Goal: Answer question/provide support

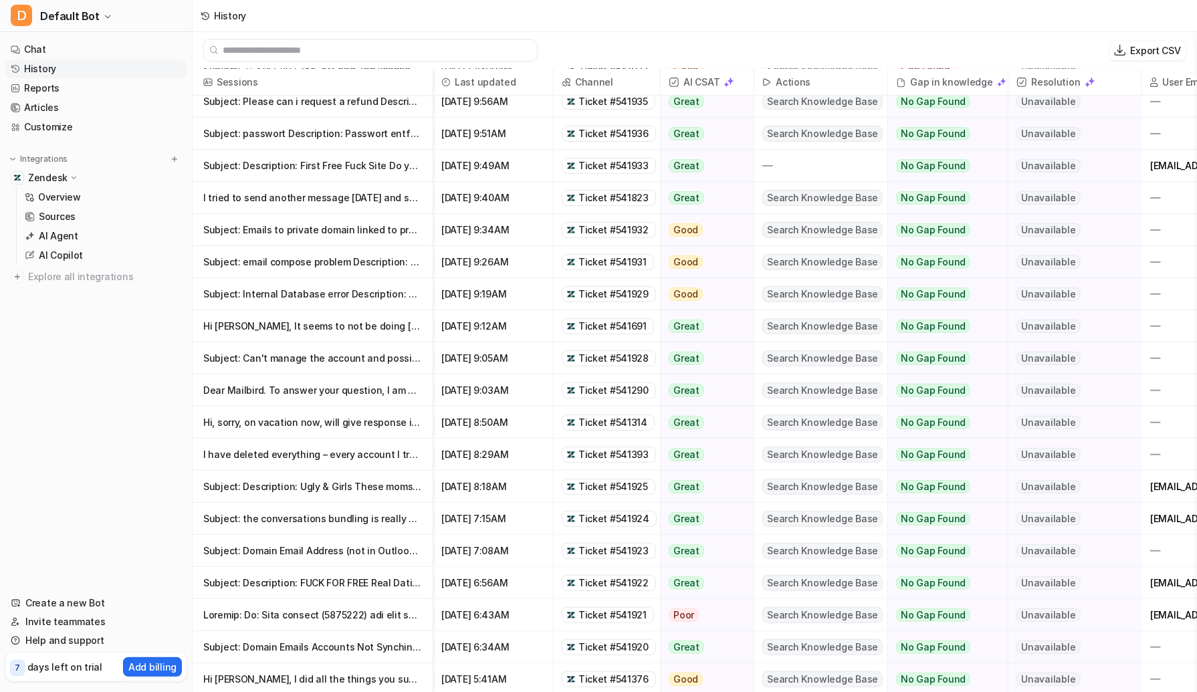
scroll to position [212, 0]
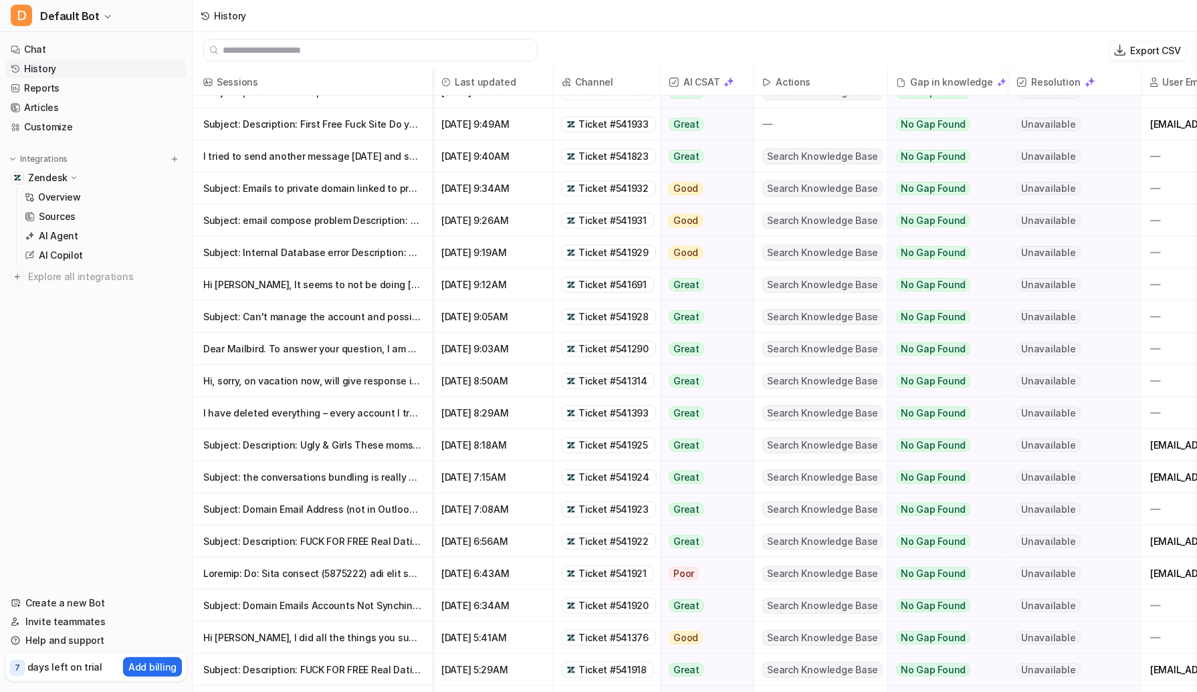
click at [399, 378] on p "Hi, sorry, on vacation now, will give response in a week! --- Mensagem de Mailb…" at bounding box center [312, 381] width 219 height 32
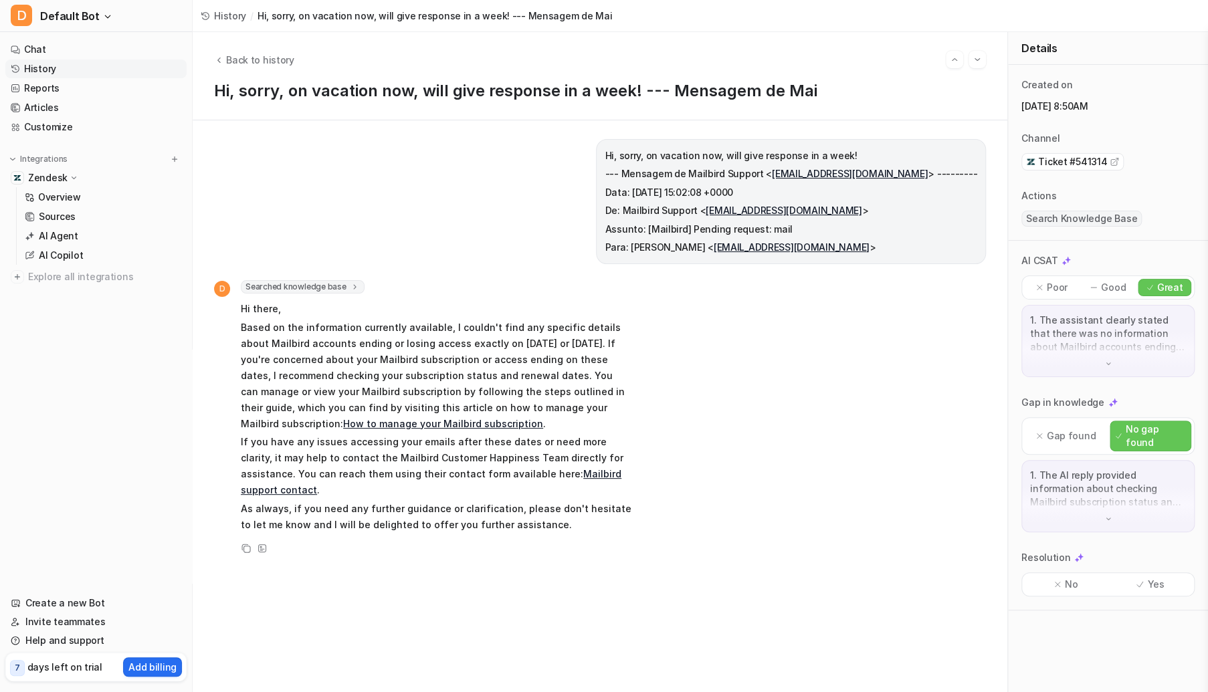
click at [1054, 287] on p "Poor" at bounding box center [1056, 287] width 21 height 13
click at [1049, 429] on p "Gap found" at bounding box center [1070, 435] width 49 height 13
click at [1077, 576] on div "No" at bounding box center [1065, 584] width 82 height 17
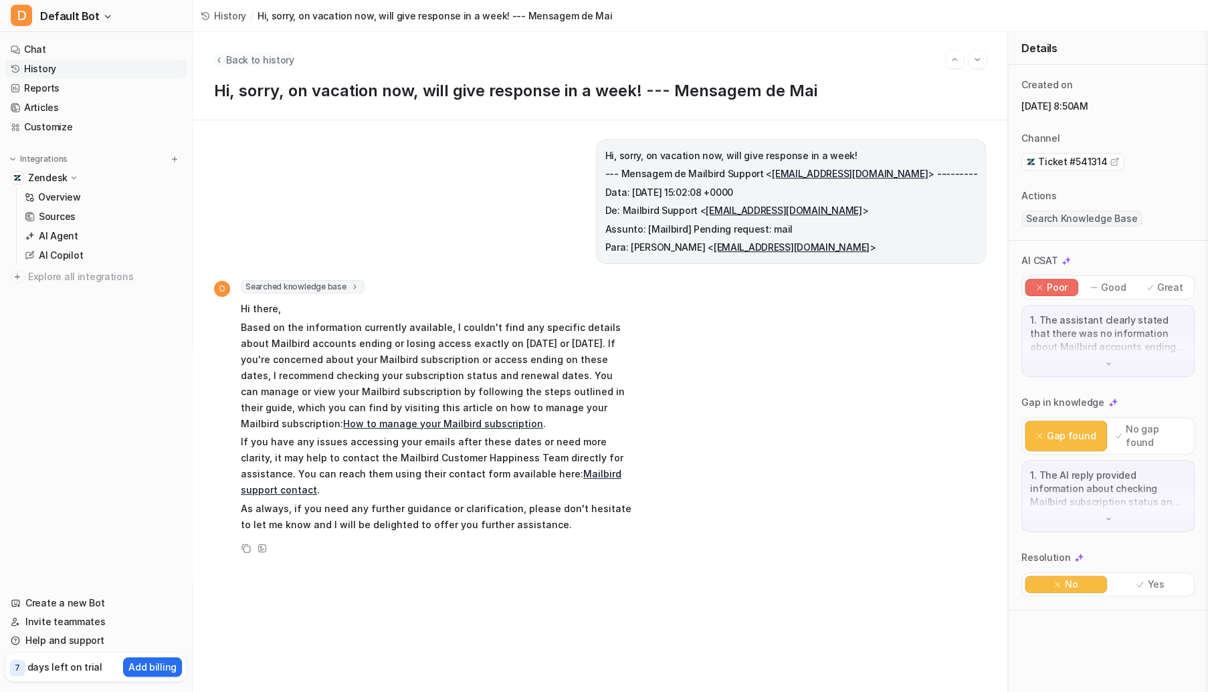
click at [234, 57] on span "Back to history" at bounding box center [260, 60] width 68 height 14
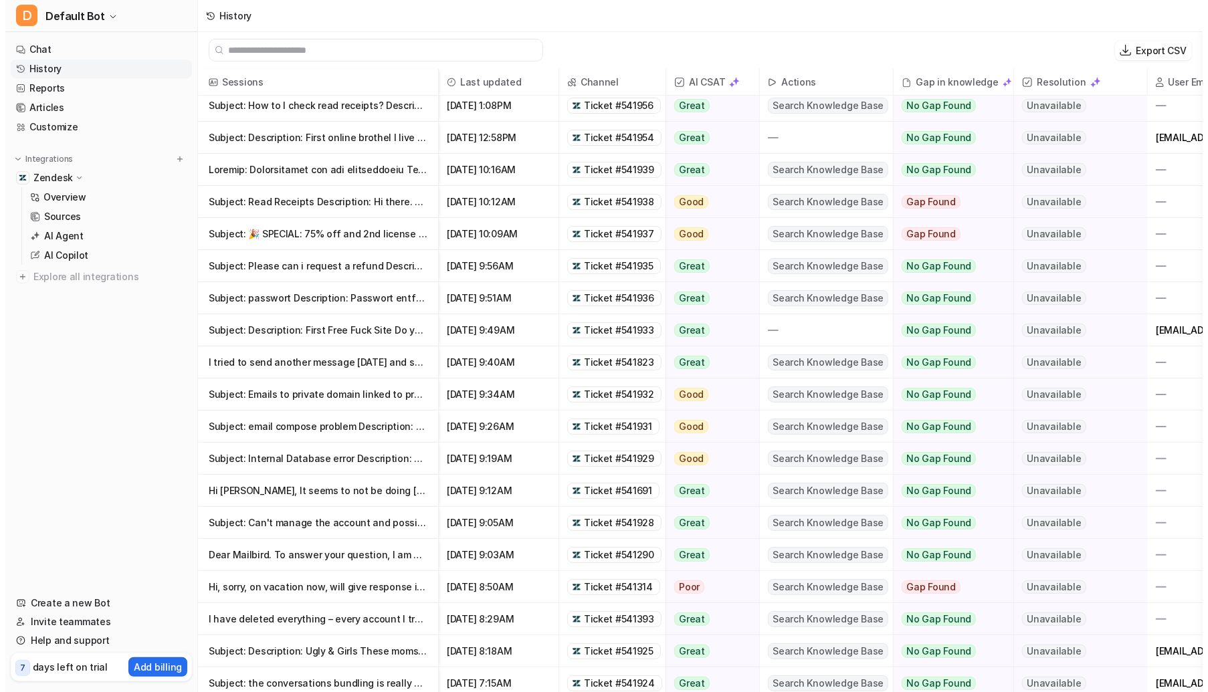
scroll to position [16, 0]
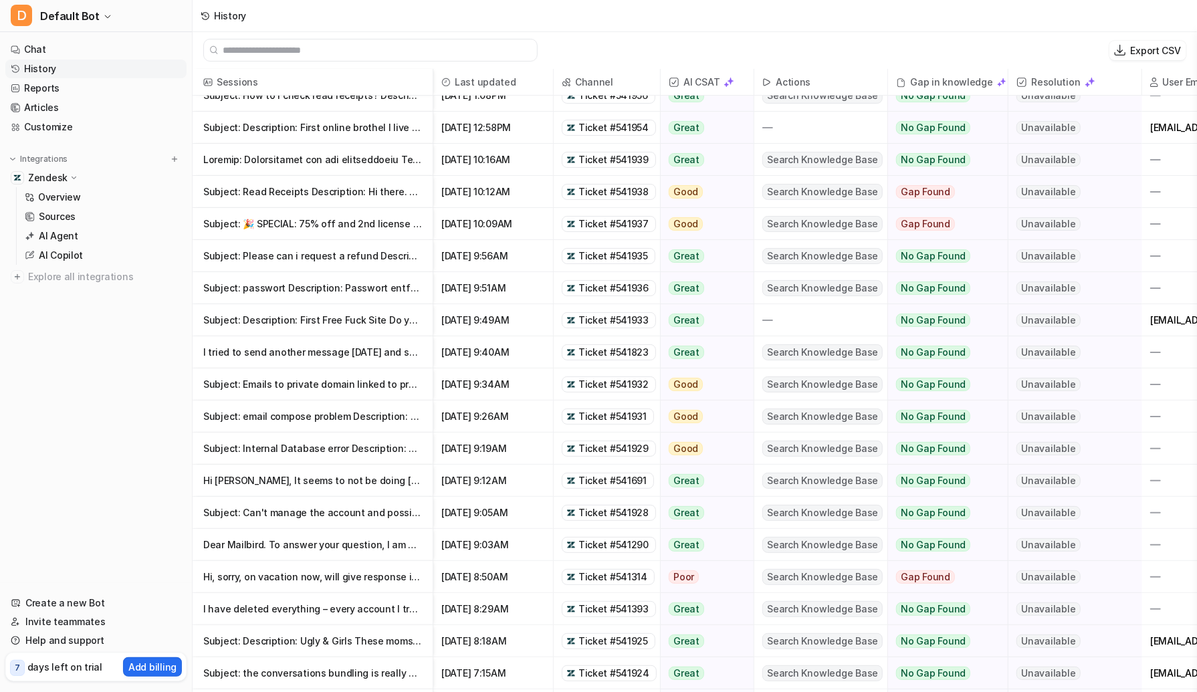
click at [312, 516] on p "Subject: Can't manage the account and possibly old email Description: I'm tryin…" at bounding box center [312, 513] width 219 height 32
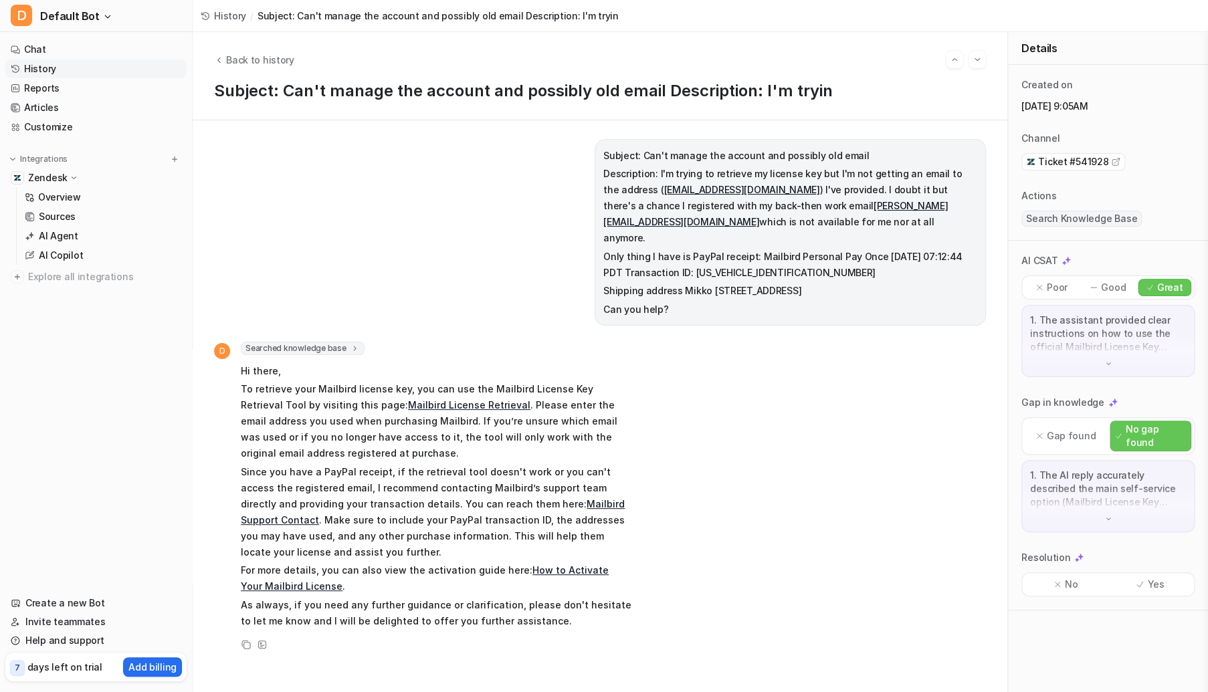
click at [780, 283] on p "Shipping address Mikko Puttonen Paahtajankuja 1 A 28 Helsinki, 00990 Finland" at bounding box center [790, 291] width 374 height 16
copy p "Paahtajankuja"
click at [709, 283] on p "Shipping address Mikko Puttonen Paahtajankuja 1 A 28 Helsinki, 00990 Finland" at bounding box center [790, 291] width 374 height 16
